Goal: Transaction & Acquisition: Purchase product/service

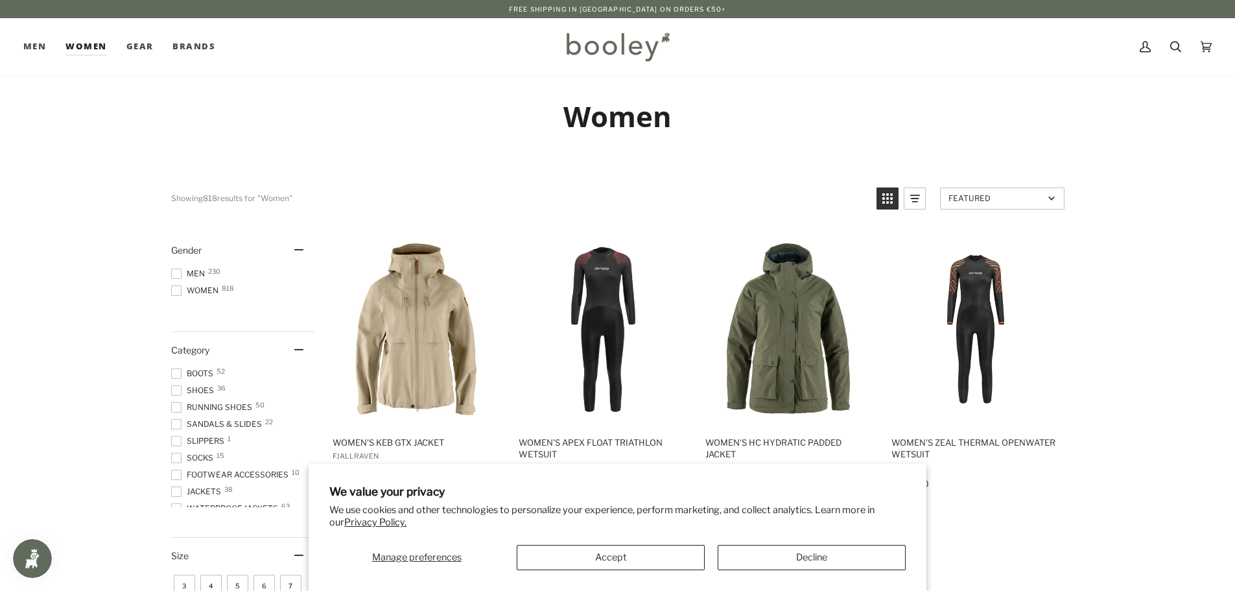
click at [85, 49] on link "Women" at bounding box center [86, 46] width 60 height 57
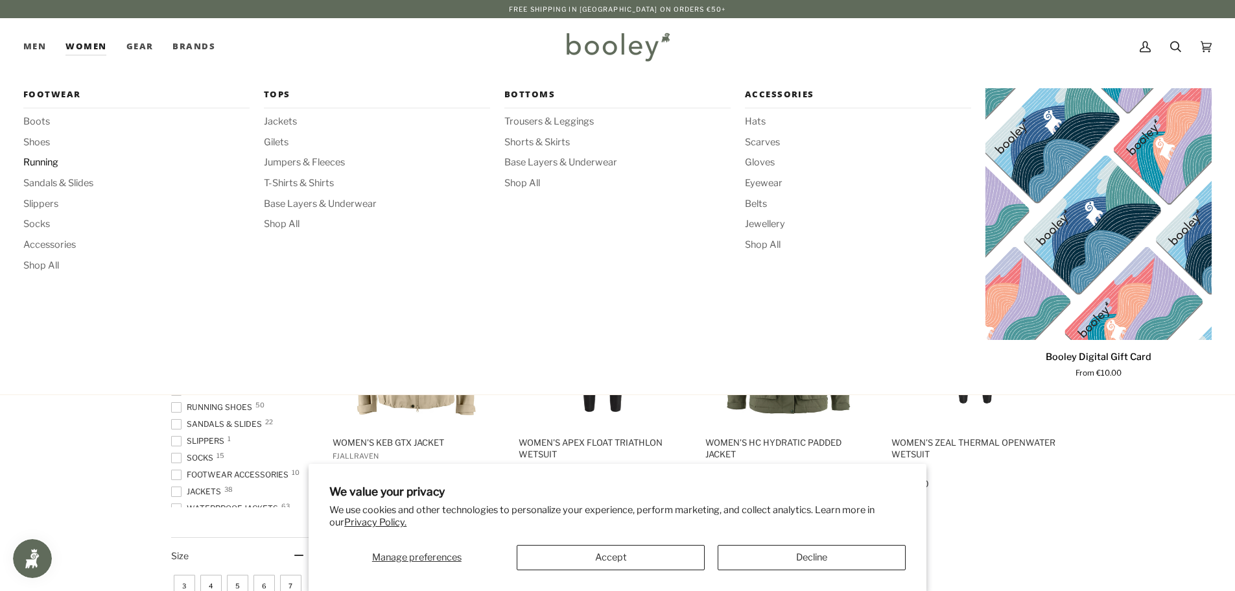
click at [42, 164] on span "Running" at bounding box center [136, 163] width 226 height 14
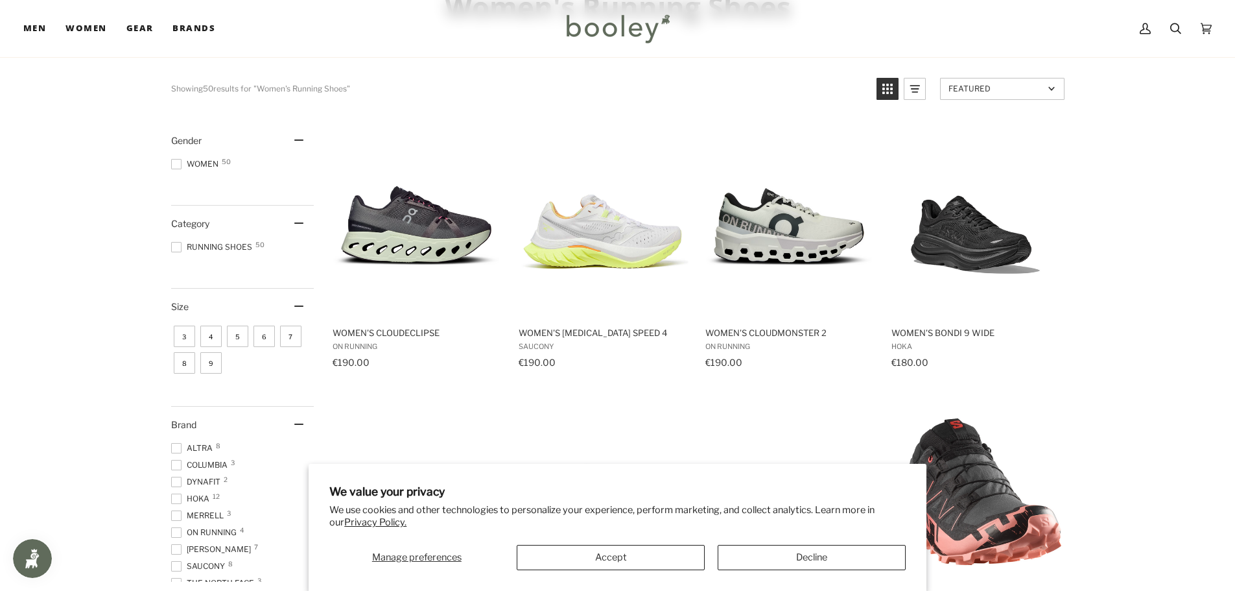
scroll to position [195, 0]
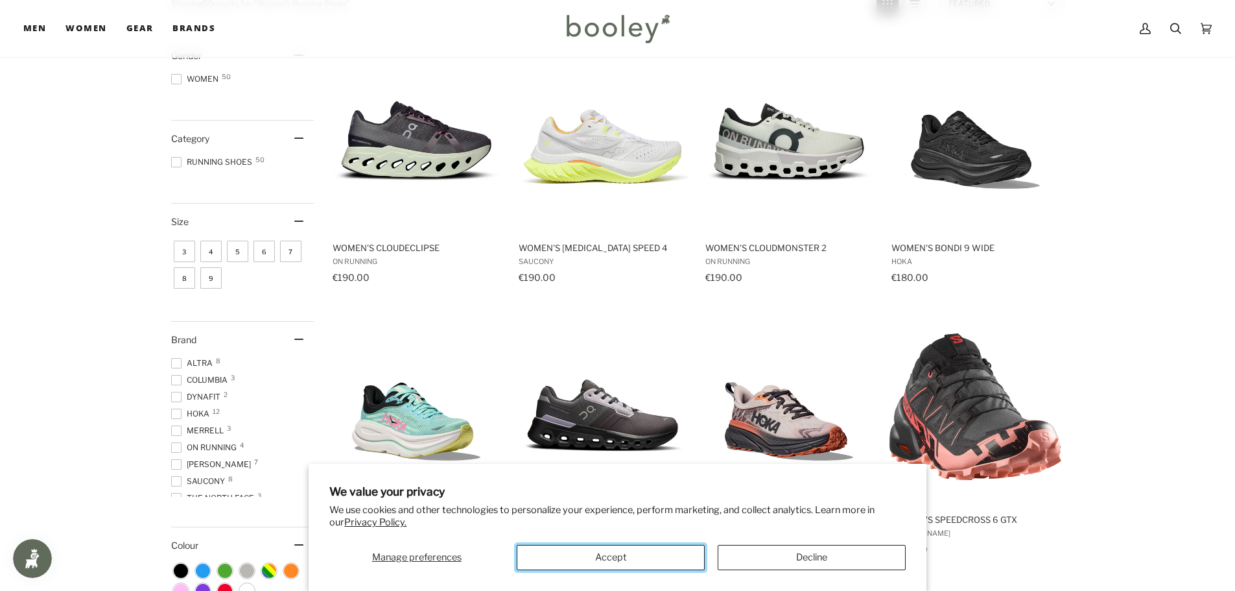
click at [649, 563] on button "Accept" at bounding box center [611, 557] width 188 height 25
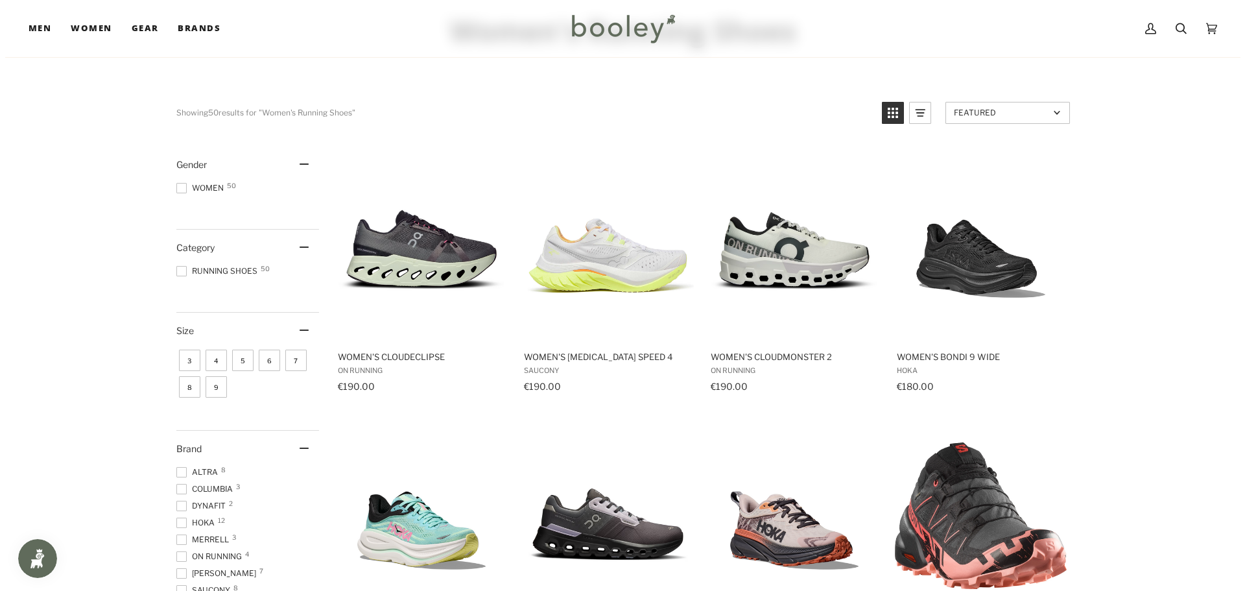
scroll to position [0, 0]
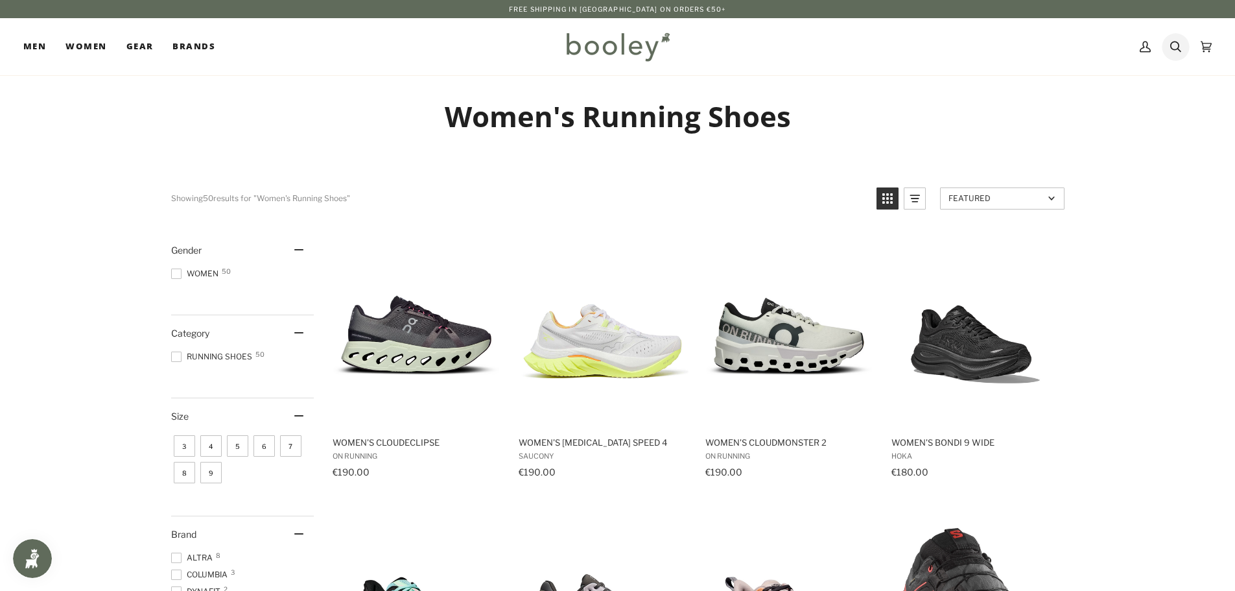
click at [1176, 48] on icon at bounding box center [1175, 46] width 11 height 19
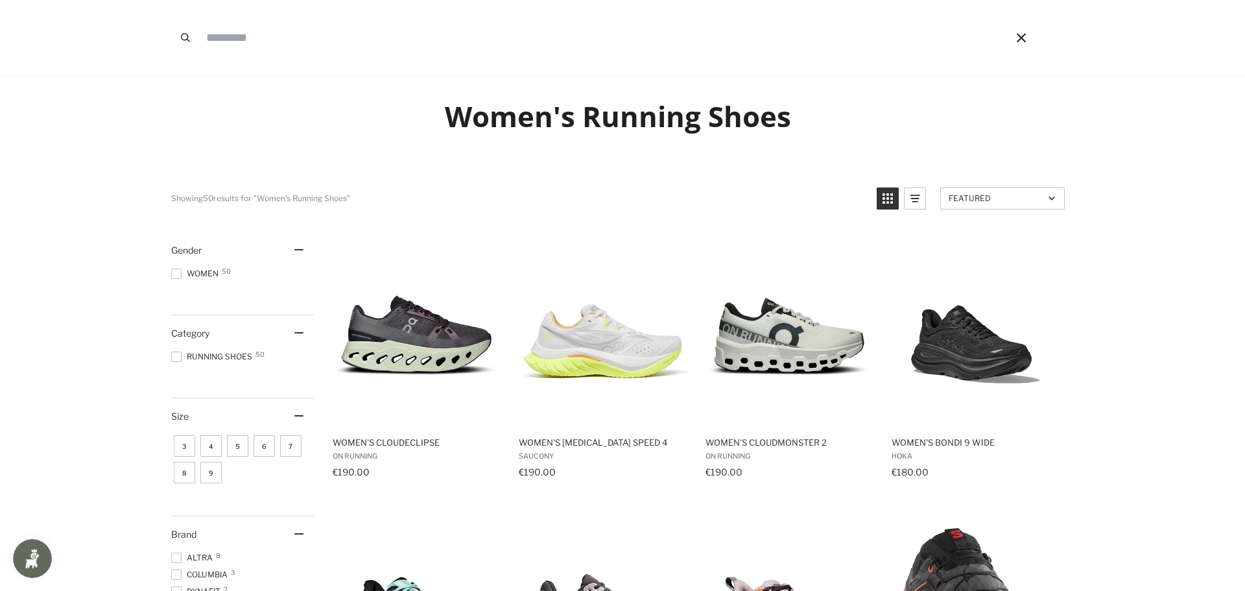
click at [246, 40] on input "Search our store" at bounding box center [587, 37] width 774 height 75
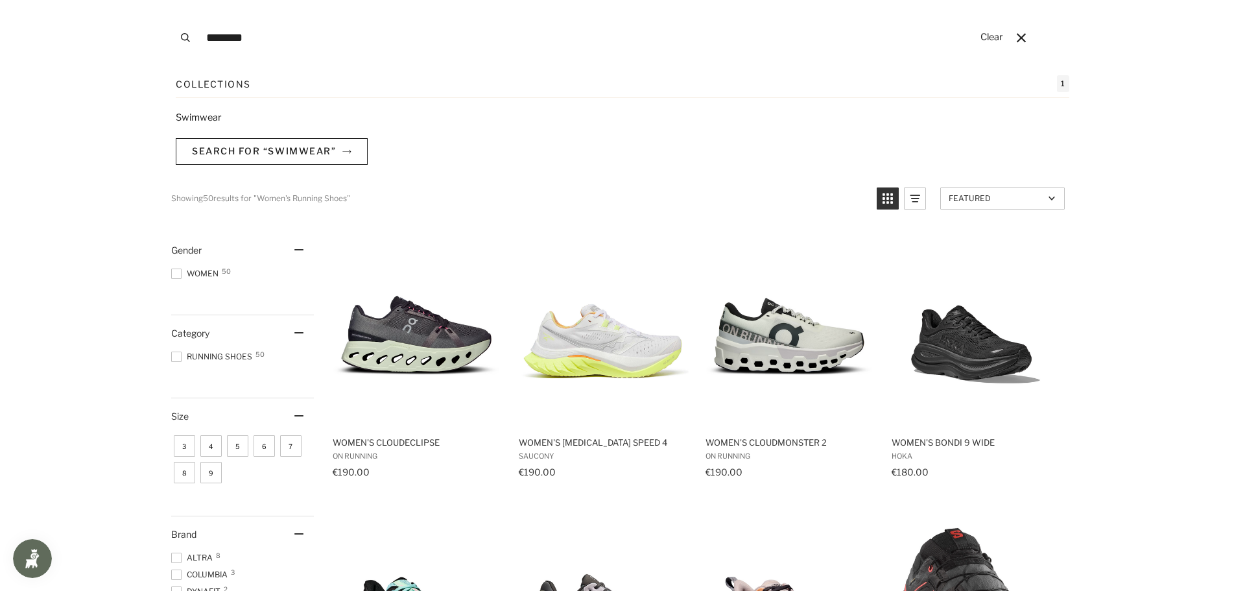
type input "********"
click at [171, 0] on button "Search" at bounding box center [185, 37] width 29 height 75
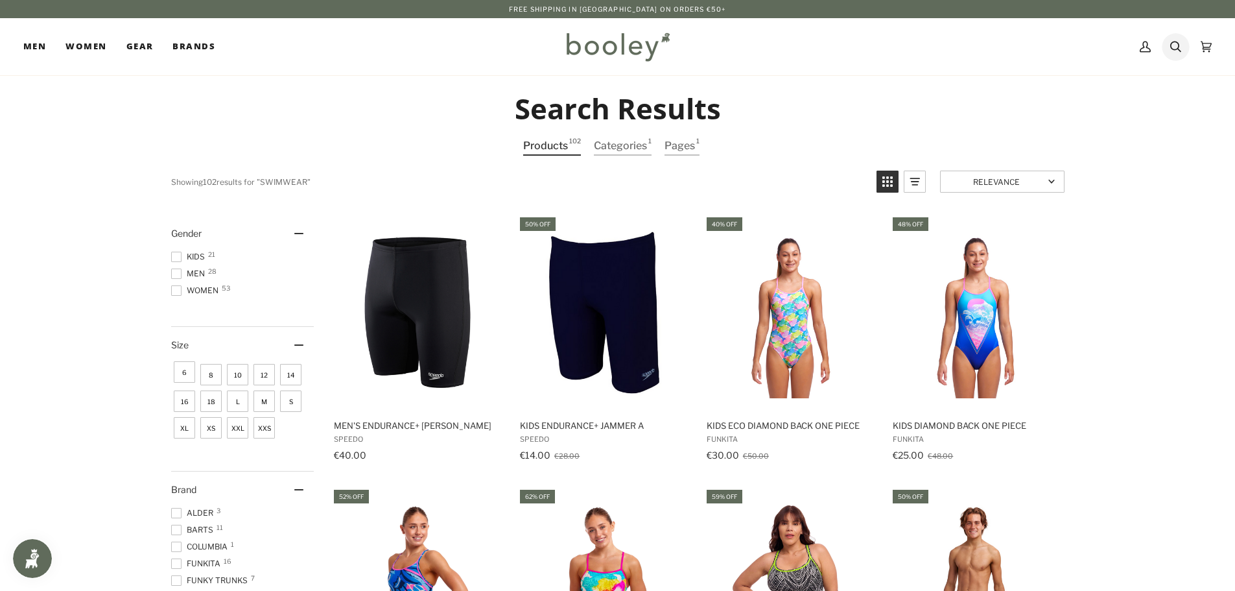
click at [1170, 43] on link "Search" at bounding box center [1176, 46] width 30 height 57
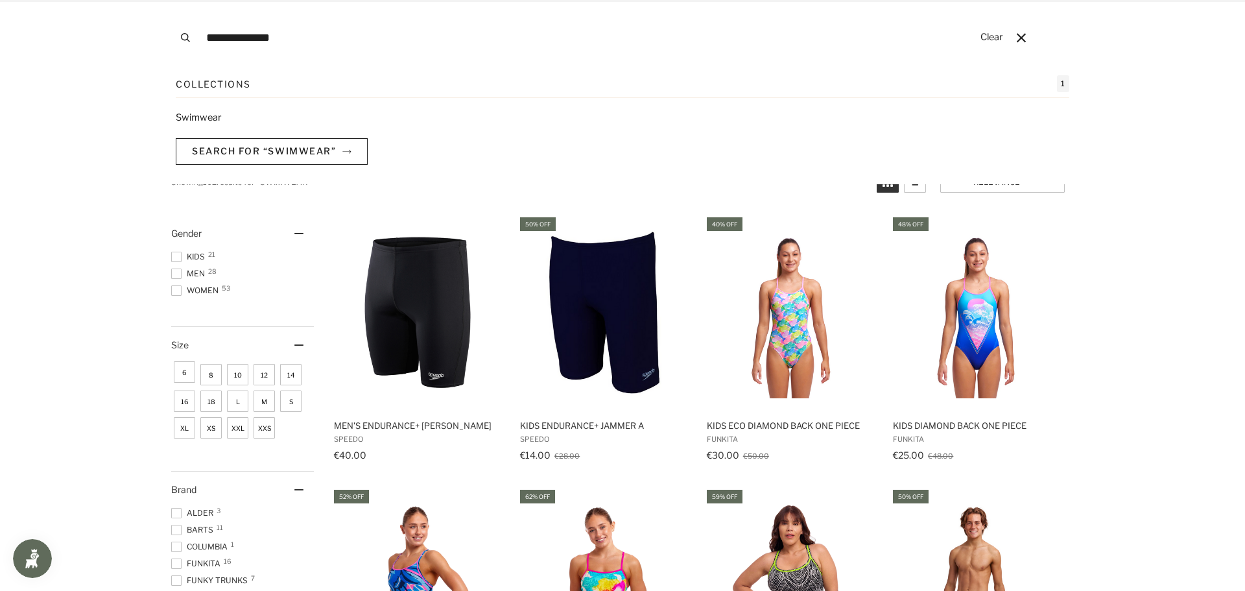
type input "**********"
click at [171, 0] on button "Search" at bounding box center [185, 37] width 29 height 75
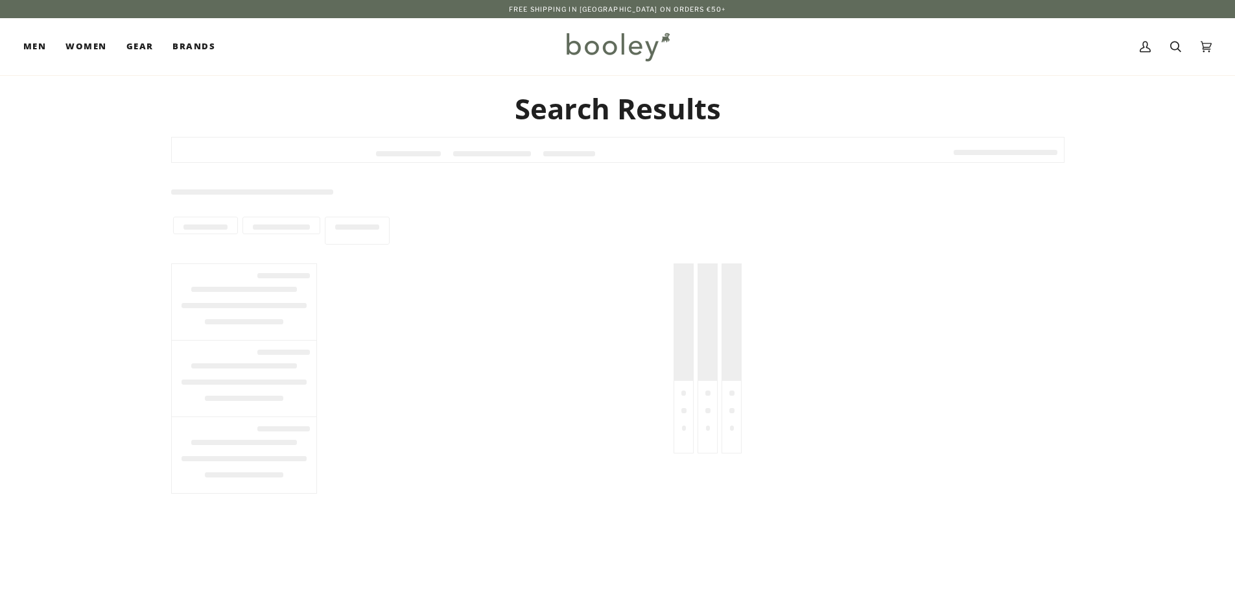
type input "**********"
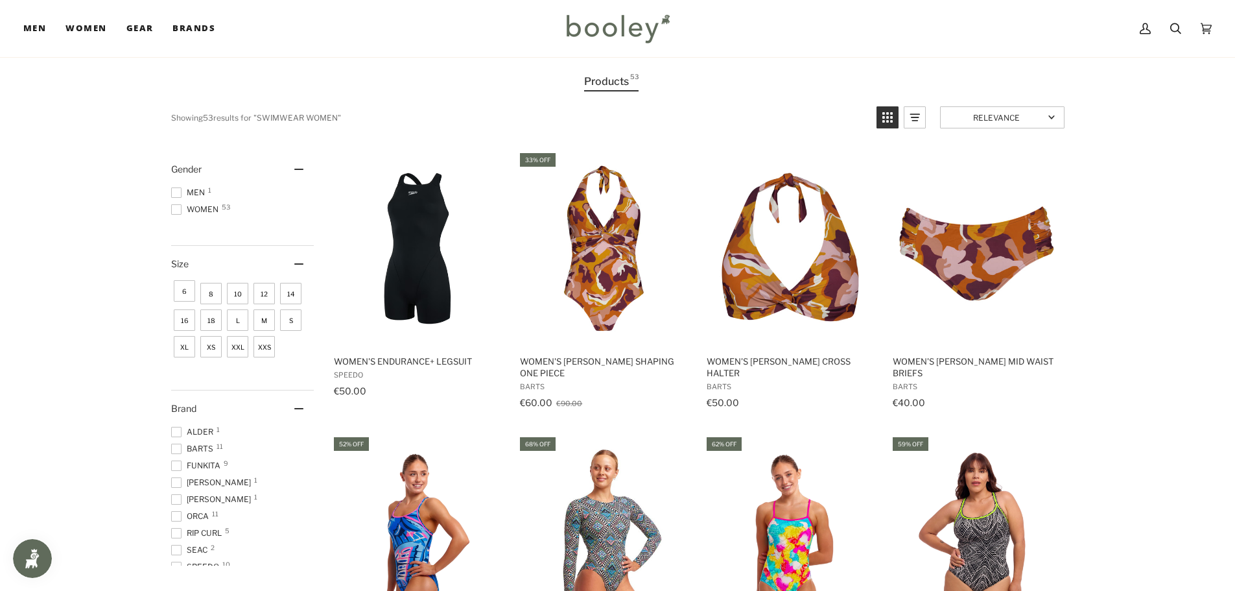
scroll to position [65, 0]
click at [411, 252] on img "Women's Endurance+ Legsuit" at bounding box center [417, 247] width 172 height 172
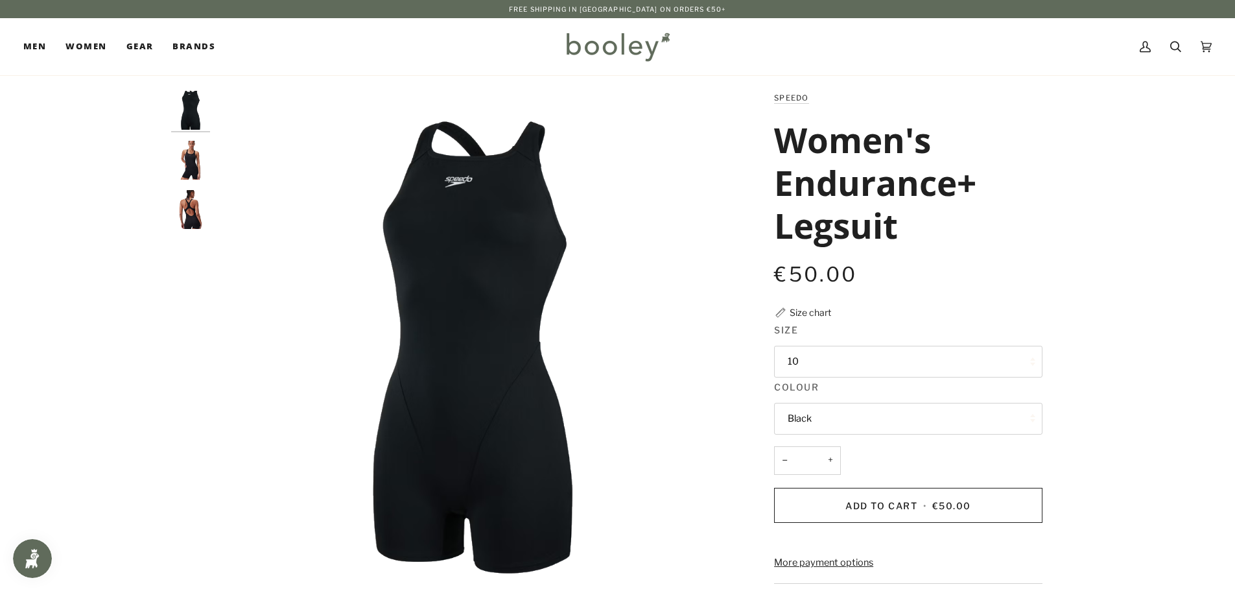
click at [194, 159] on img "Speedo Women's Endurance+ Legsuit Black - Booley Galway" at bounding box center [190, 160] width 39 height 39
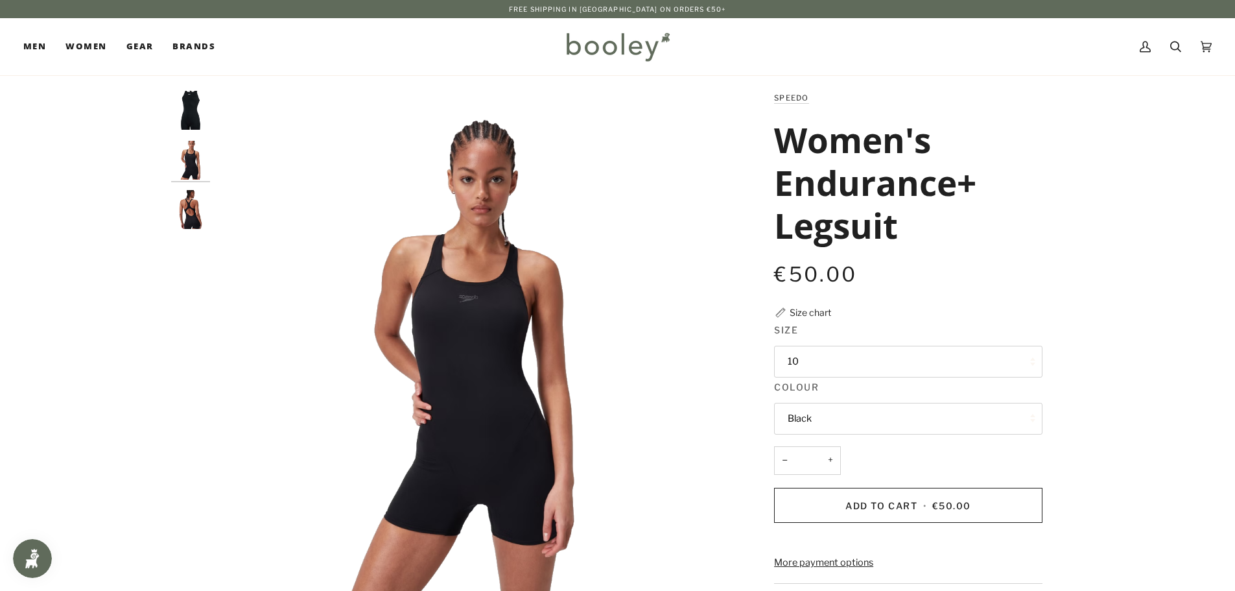
click at [198, 203] on img "Speedo Women's Endurance+ Legsuit Black - Booley Galway" at bounding box center [190, 209] width 39 height 39
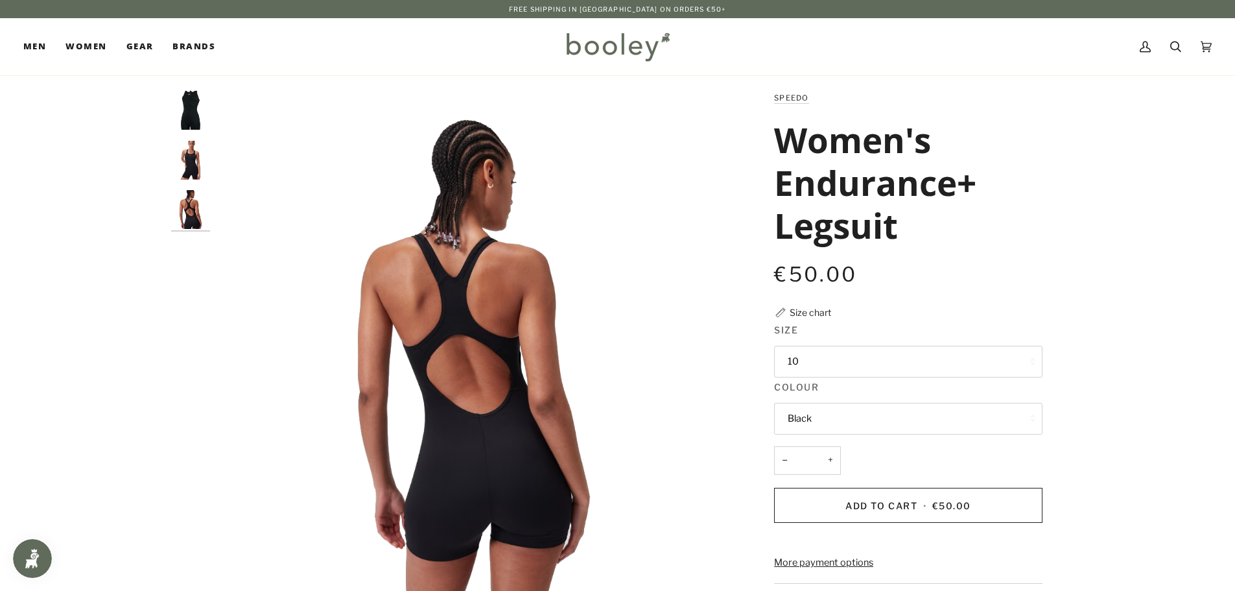
click at [189, 119] on img "Speedo Women's Endurance+ Legsuit Black - Booley Galway" at bounding box center [190, 110] width 39 height 39
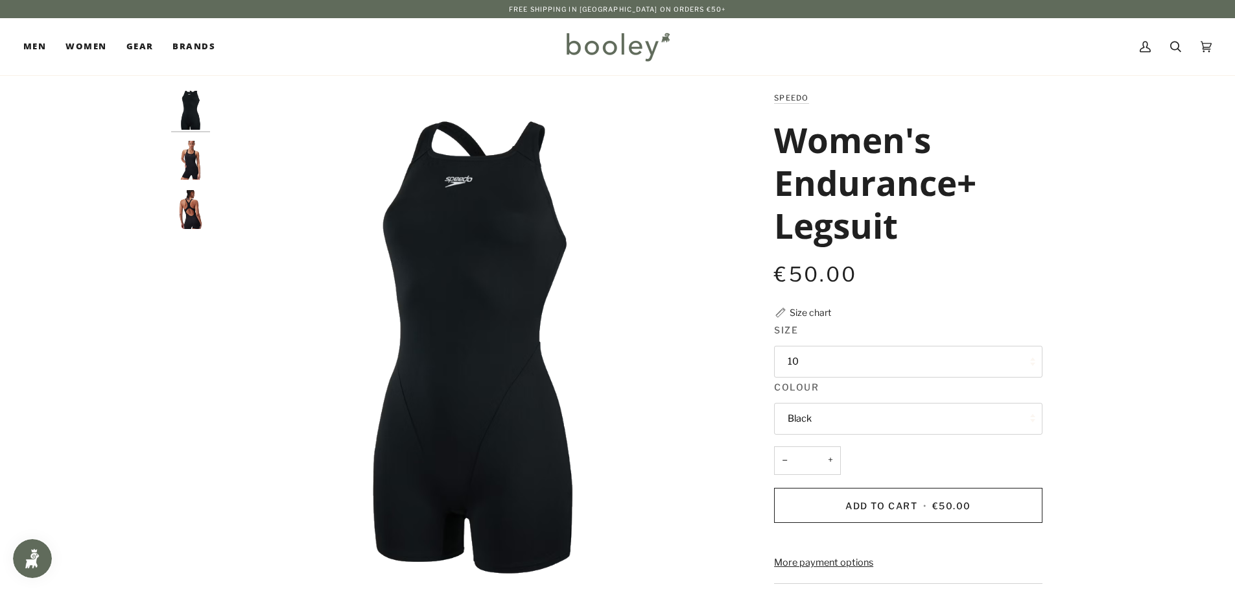
click at [936, 368] on button "10" at bounding box center [908, 362] width 268 height 32
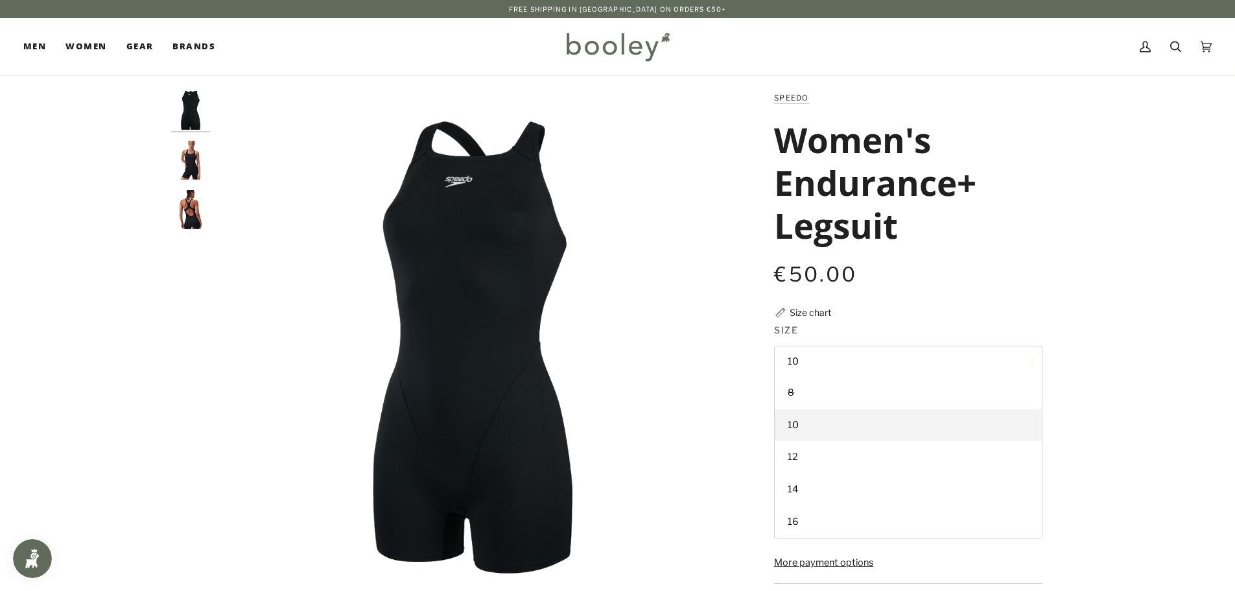
click at [798, 463] on link "12" at bounding box center [908, 457] width 267 height 32
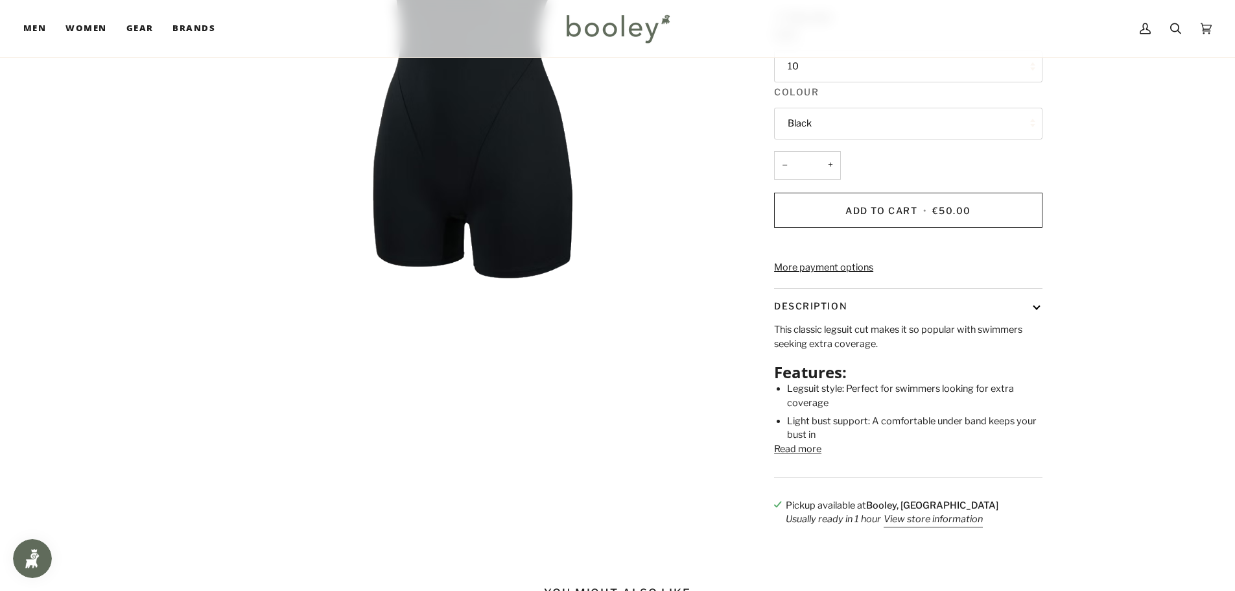
scroll to position [324, 0]
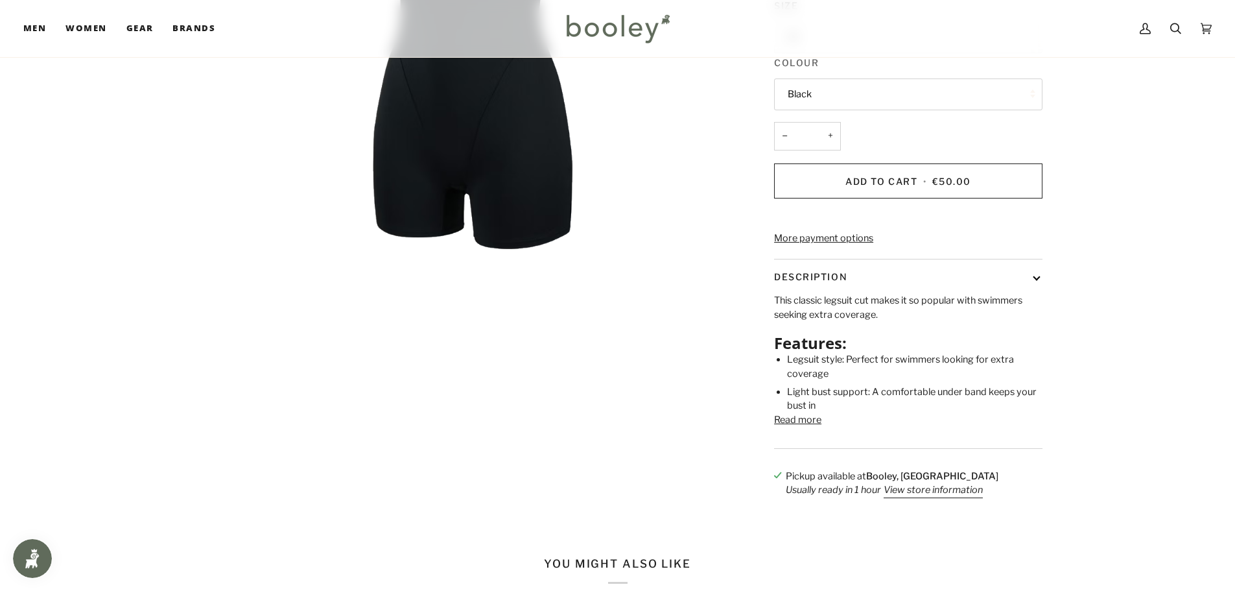
click at [799, 427] on button "Read more" at bounding box center [797, 420] width 47 height 14
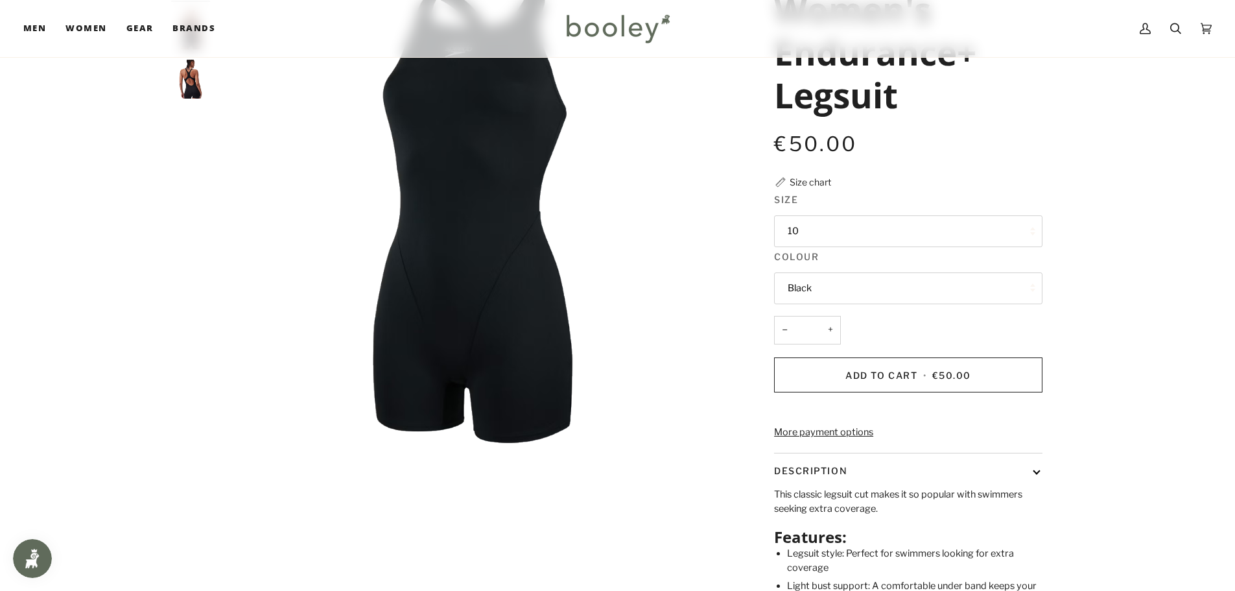
scroll to position [0, 0]
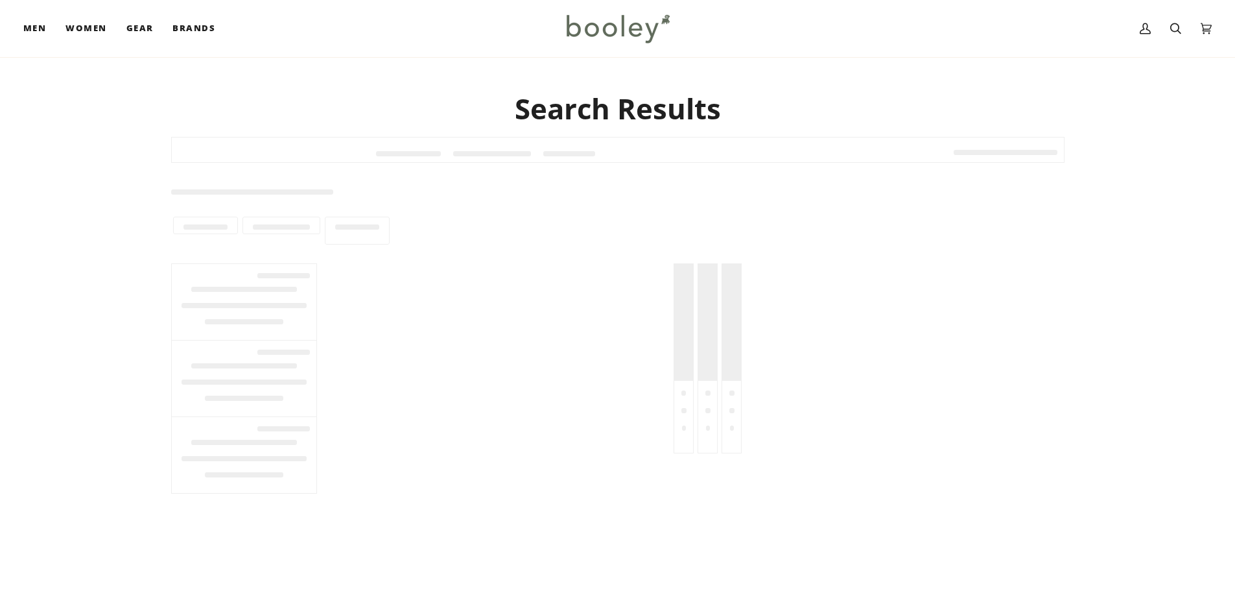
scroll to position [65, 0]
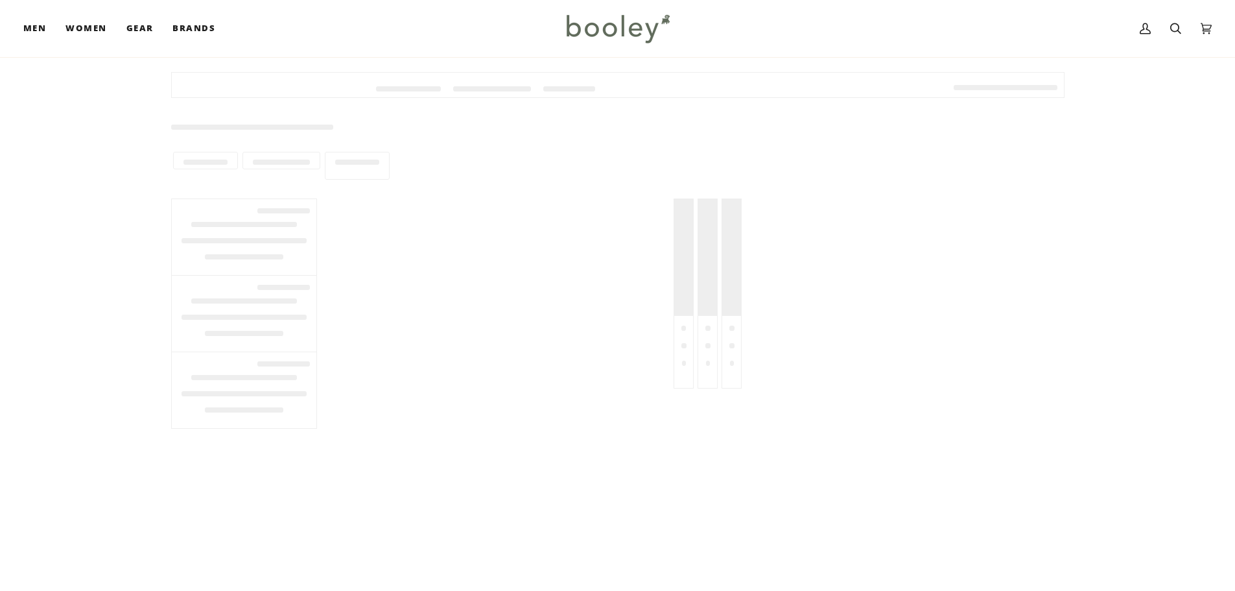
type input "**********"
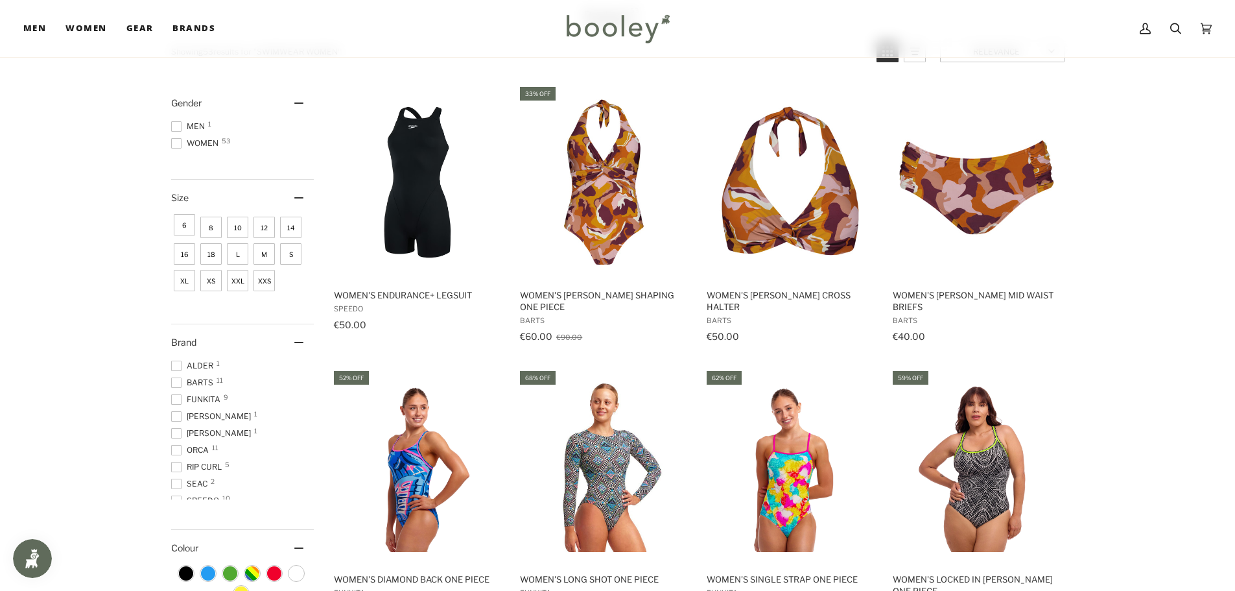
scroll to position [128, 0]
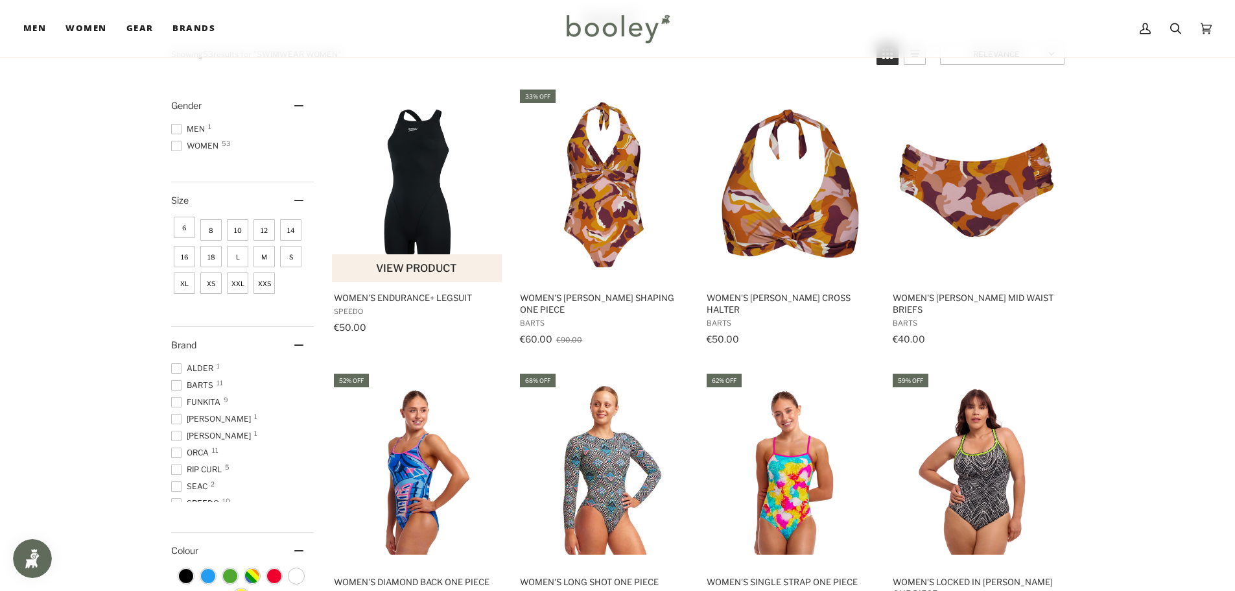
click at [401, 203] on img "Women's Endurance+ Legsuit" at bounding box center [417, 185] width 172 height 172
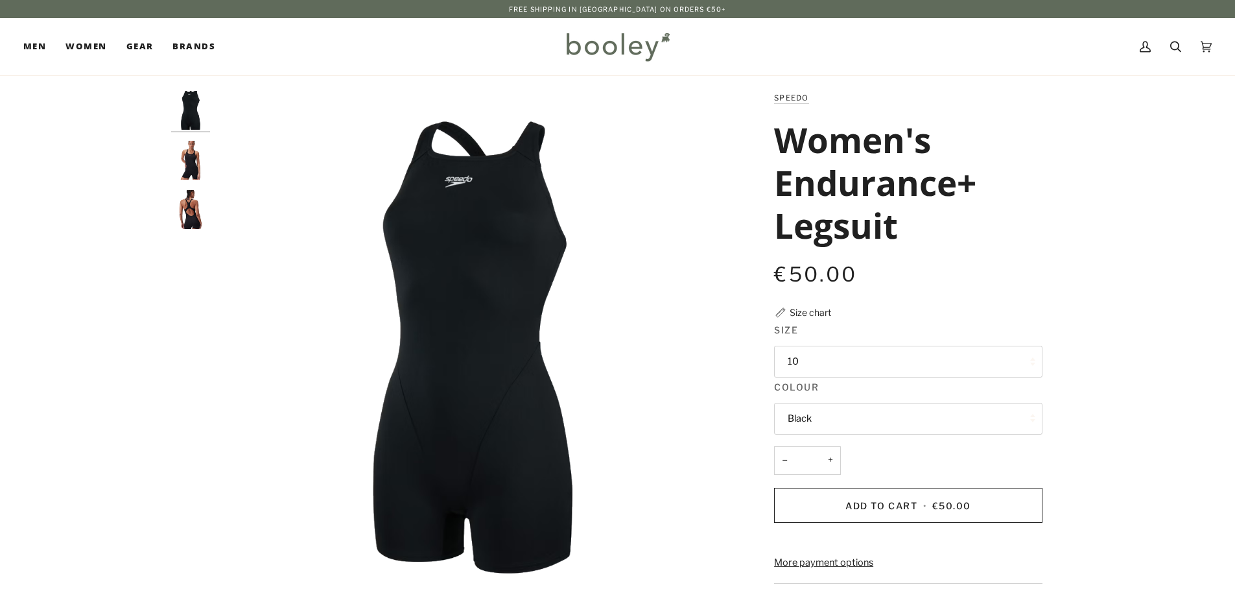
click at [818, 307] on div "Size chart" at bounding box center [811, 312] width 42 height 14
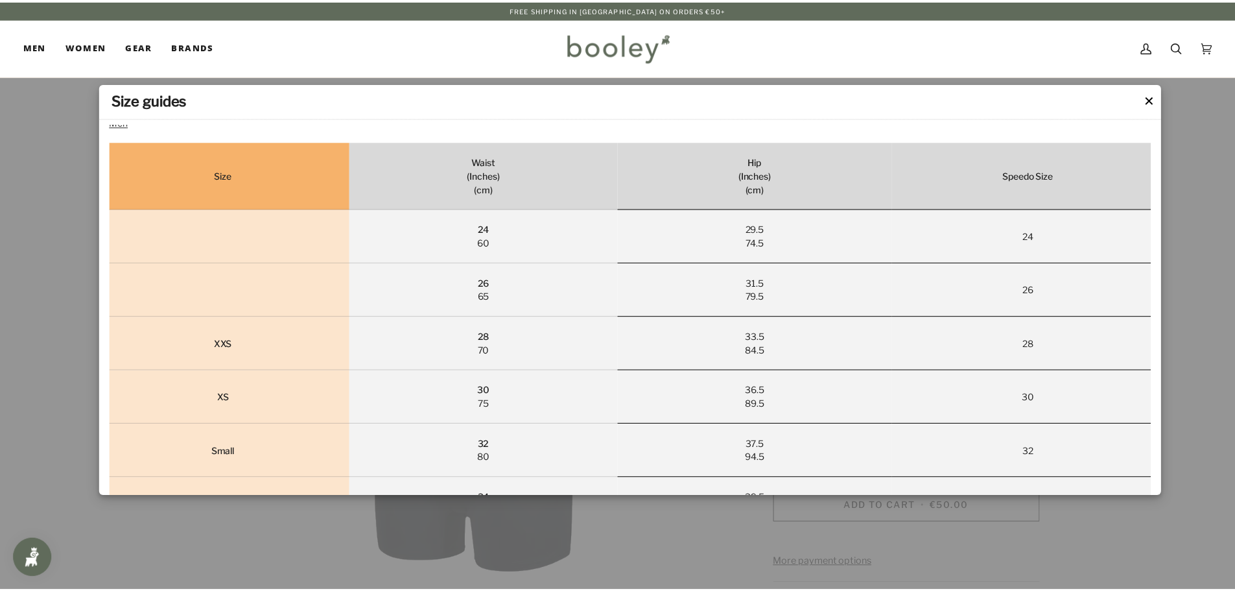
scroll to position [259, 0]
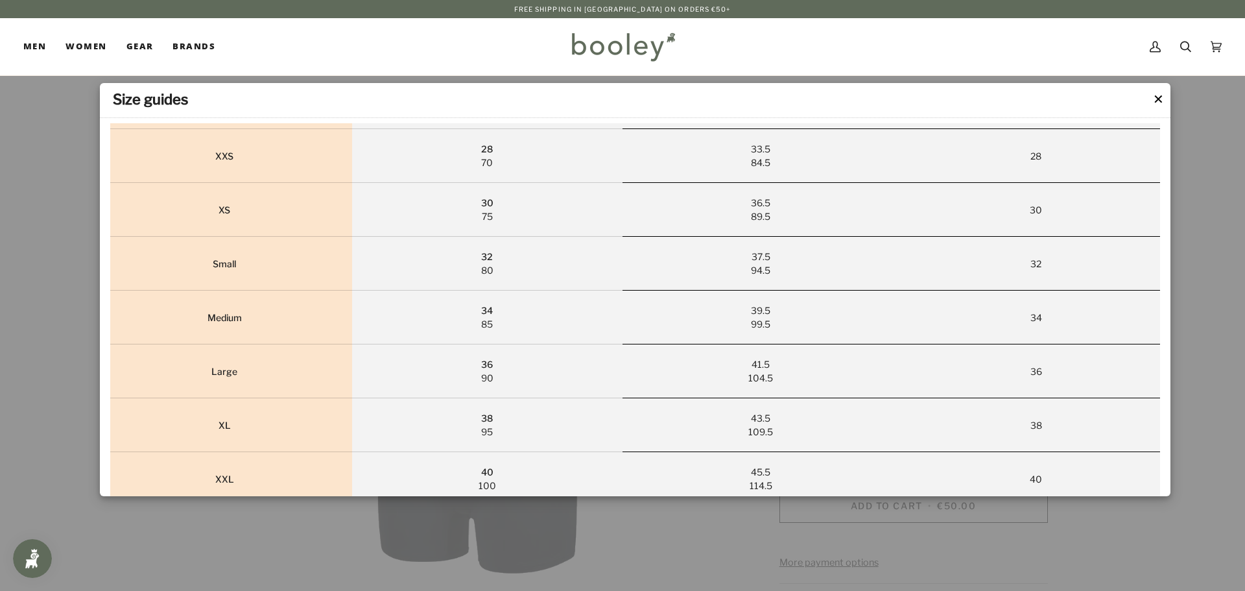
click at [1157, 98] on button "✕" at bounding box center [1158, 98] width 11 height 19
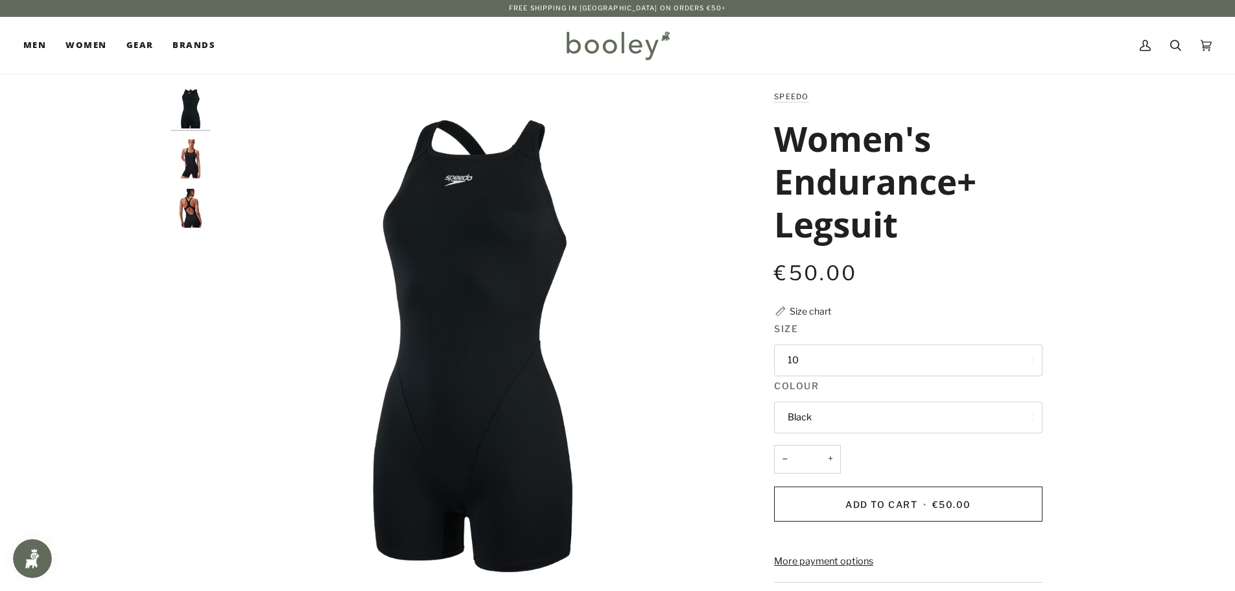
scroll to position [0, 0]
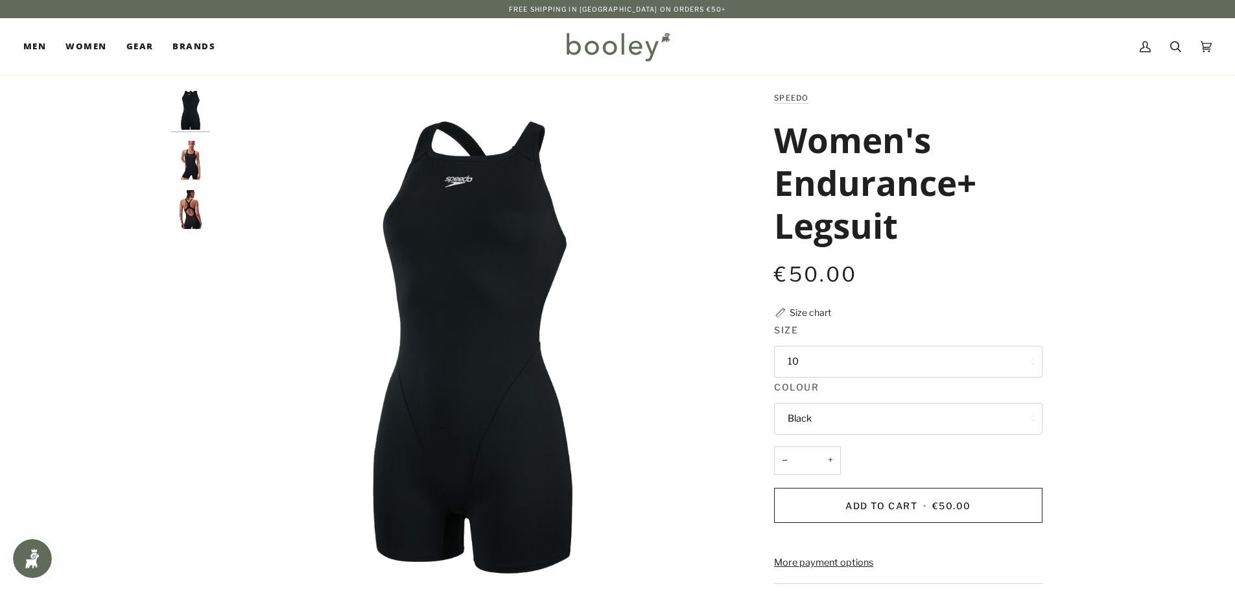
click at [901, 372] on button "10" at bounding box center [908, 362] width 268 height 32
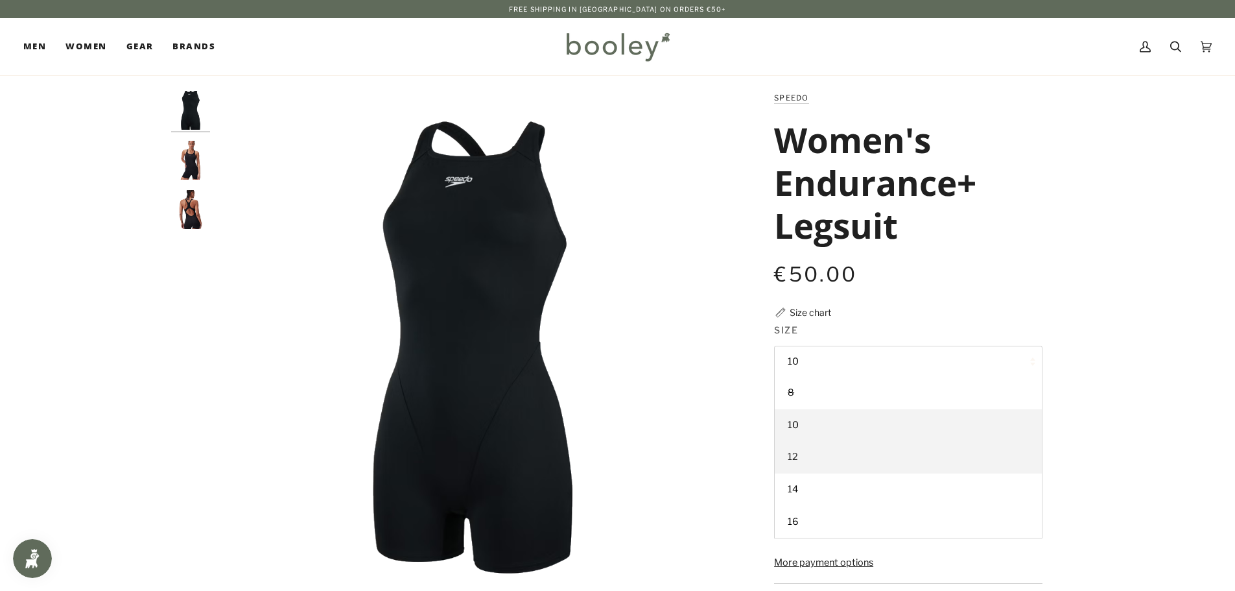
click at [864, 460] on link "12" at bounding box center [908, 457] width 267 height 32
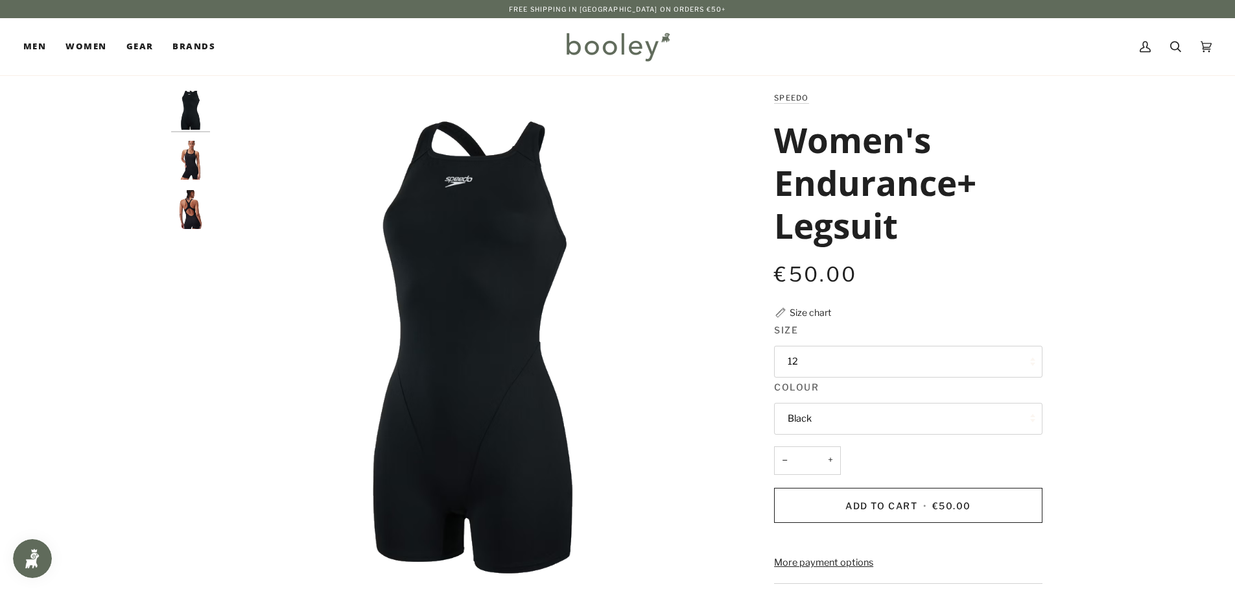
click at [1066, 327] on div "Zoom Zoom Zoom" at bounding box center [618, 463] width 940 height 744
click at [984, 427] on button "Black" at bounding box center [908, 419] width 268 height 32
click at [883, 416] on button "Black" at bounding box center [908, 419] width 268 height 32
click at [1145, 372] on div "Zoom Zoom Zoom" at bounding box center [617, 463] width 1235 height 744
